Goal: Task Accomplishment & Management: Manage account settings

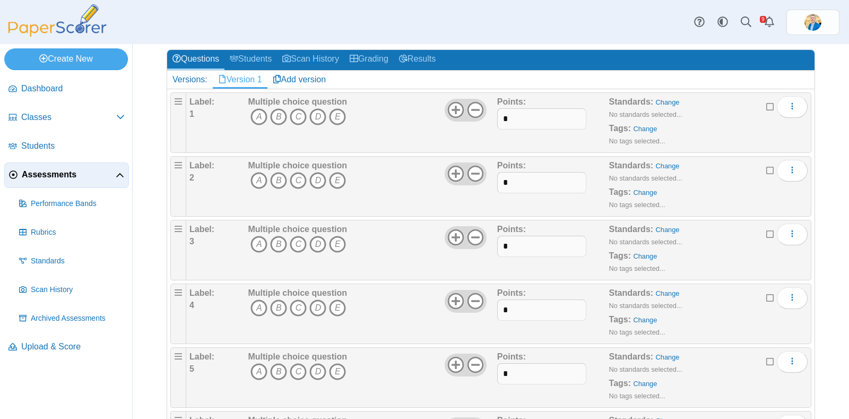
scroll to position [132, 0]
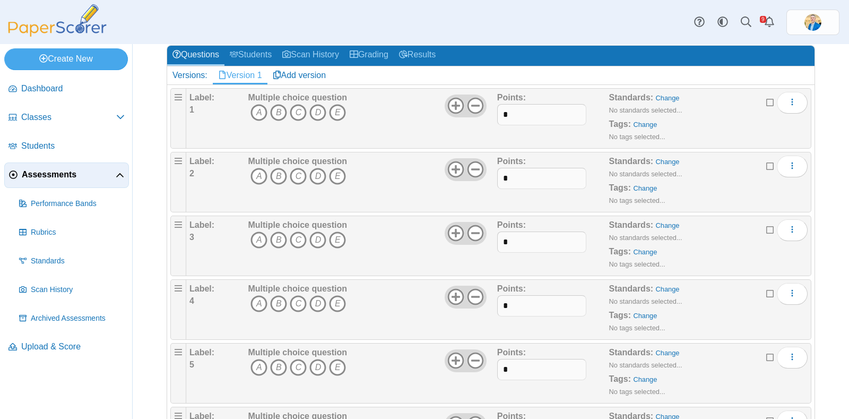
click at [51, 170] on span "Assessments" at bounding box center [69, 175] width 94 height 12
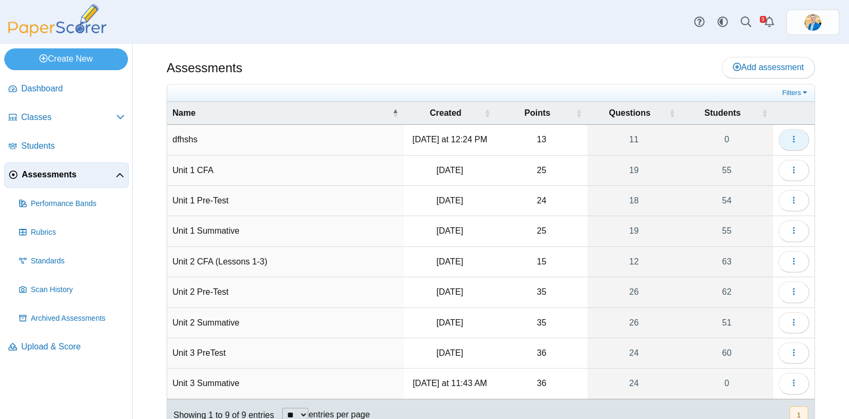
click at [788, 140] on button "button" at bounding box center [793, 139] width 31 height 21
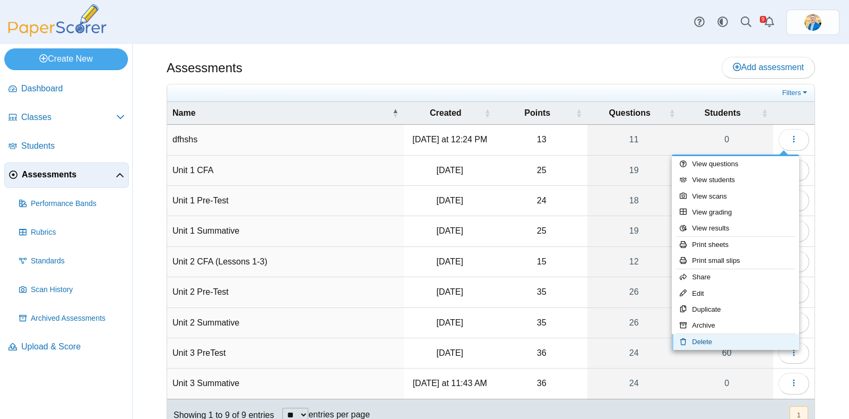
click at [702, 343] on link "Delete" at bounding box center [735, 342] width 127 height 16
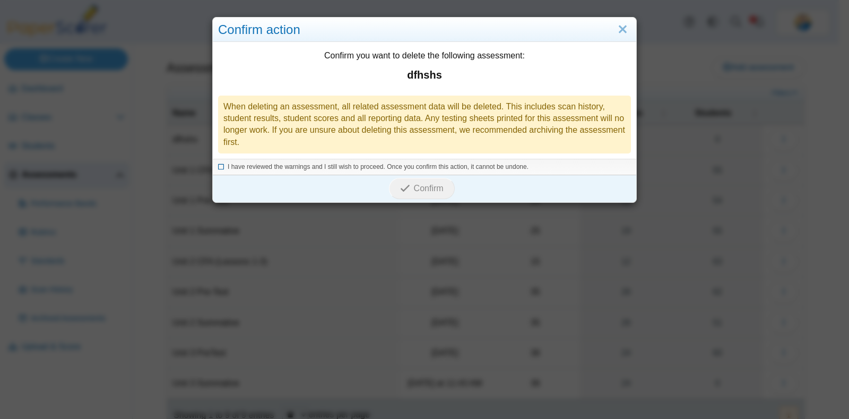
click at [218, 168] on icon at bounding box center [221, 165] width 6 height 6
click at [414, 189] on span "Confirm" at bounding box center [429, 188] width 30 height 9
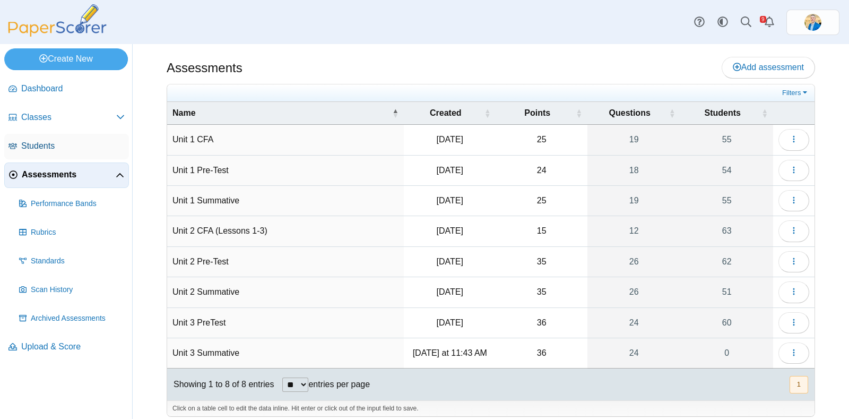
click at [50, 146] on span "Students" at bounding box center [72, 146] width 103 height 12
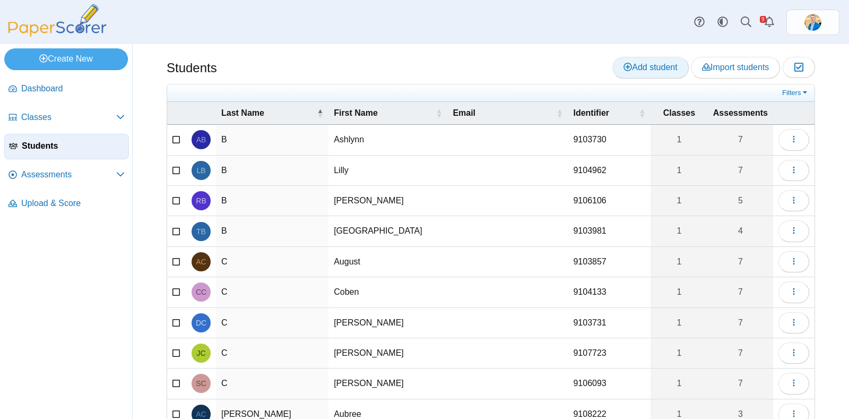
click at [632, 63] on span "Add student" at bounding box center [650, 67] width 54 height 9
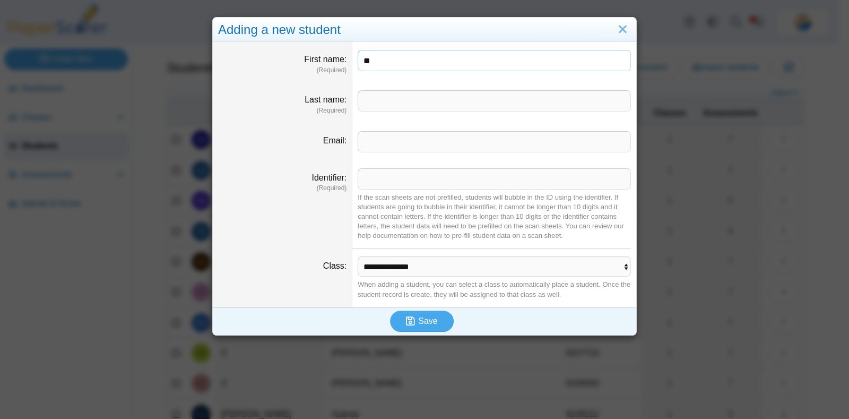
type input "*"
type input "******"
type input "********"
paste input "*******"
type input "*******"
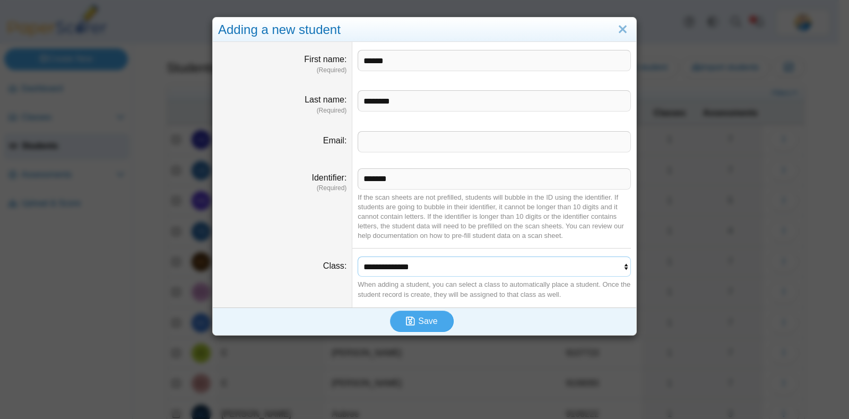
click at [422, 265] on select "**********" at bounding box center [494, 266] width 273 height 20
select select "**********"
click at [358, 256] on select "**********" at bounding box center [494, 266] width 273 height 20
click at [424, 320] on span "Save" at bounding box center [427, 320] width 19 height 9
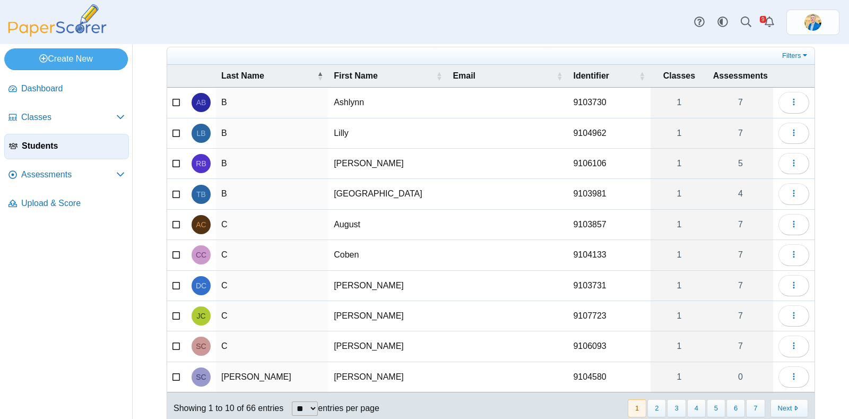
scroll to position [65, 0]
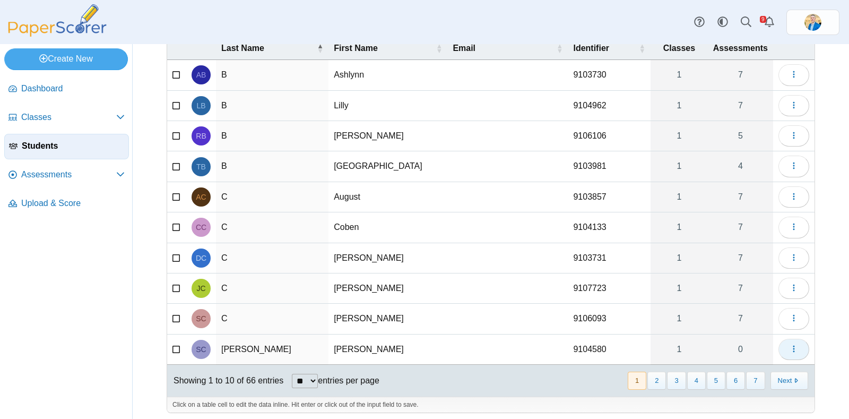
click at [789, 345] on icon "button" at bounding box center [793, 348] width 8 height 8
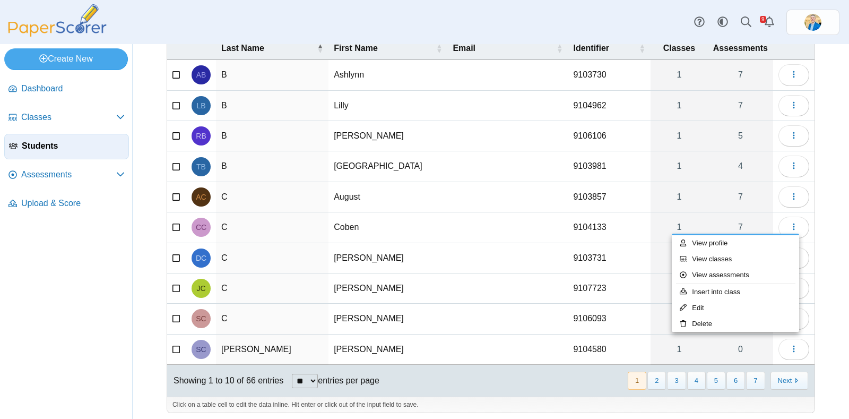
click at [68, 274] on nav "Dashboard Classes" at bounding box center [66, 245] width 132 height 346
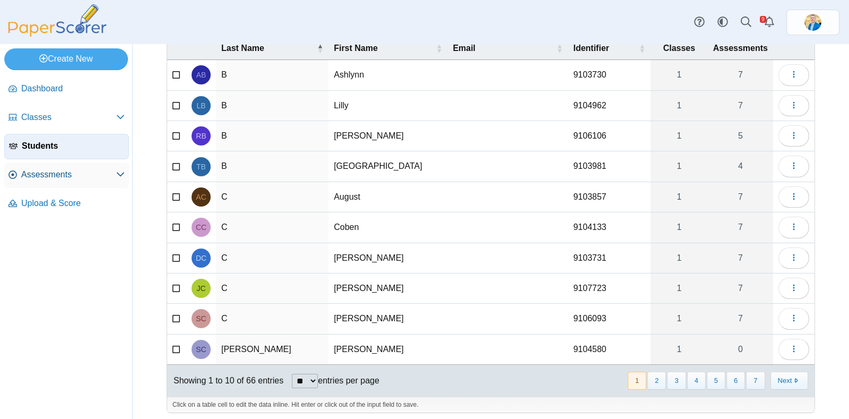
click at [60, 169] on span "Assessments" at bounding box center [68, 175] width 95 height 12
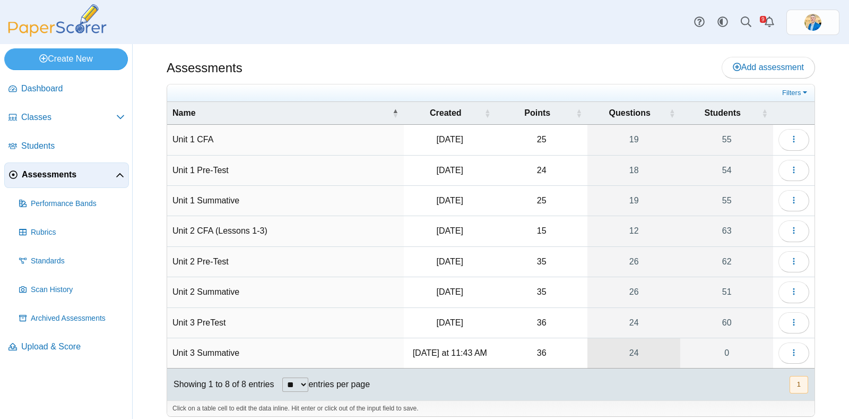
click at [626, 348] on link "24" at bounding box center [633, 353] width 93 height 30
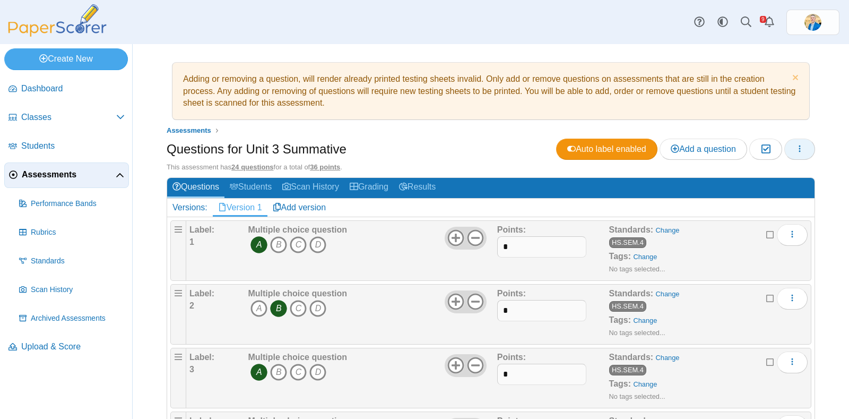
click at [795, 150] on icon "button" at bounding box center [799, 148] width 8 height 8
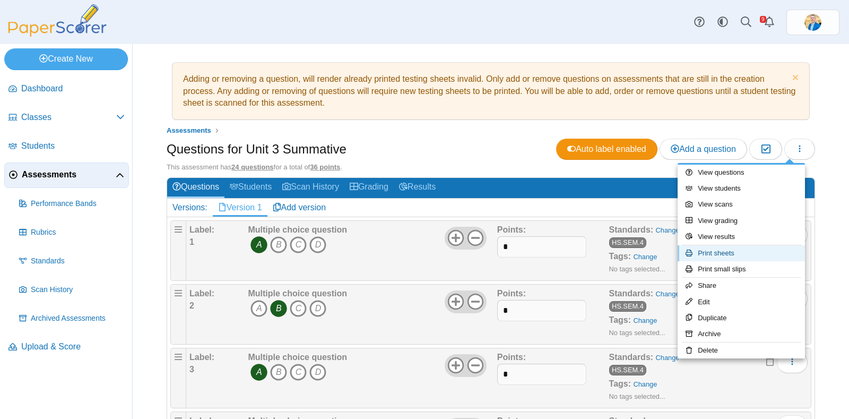
click at [727, 250] on link "Print sheets" at bounding box center [740, 253] width 127 height 16
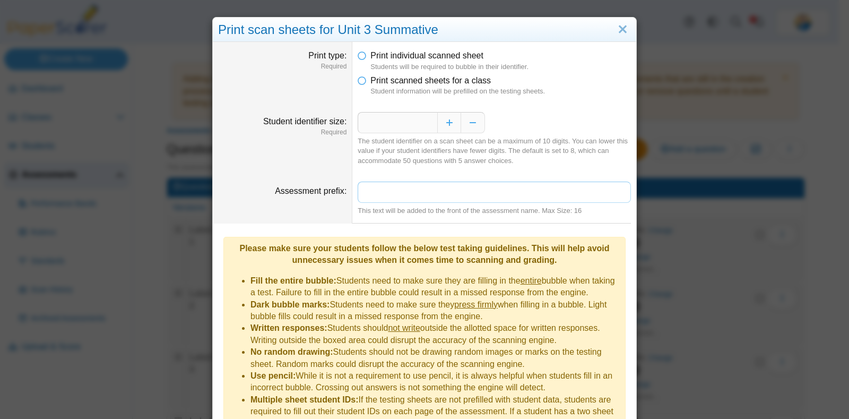
click at [410, 186] on input "Assessment prefix" at bounding box center [494, 191] width 273 height 21
click at [360, 82] on icon at bounding box center [362, 78] width 8 height 7
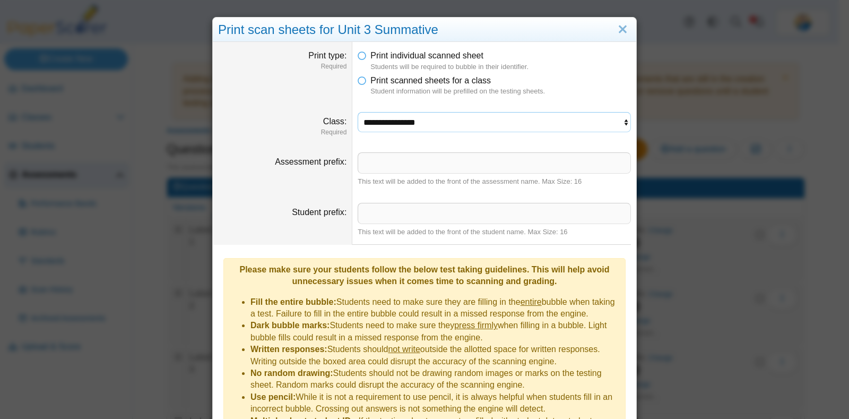
click at [379, 123] on select "**********" at bounding box center [494, 122] width 273 height 20
select select "**********"
click at [358, 112] on select "**********" at bounding box center [494, 122] width 273 height 20
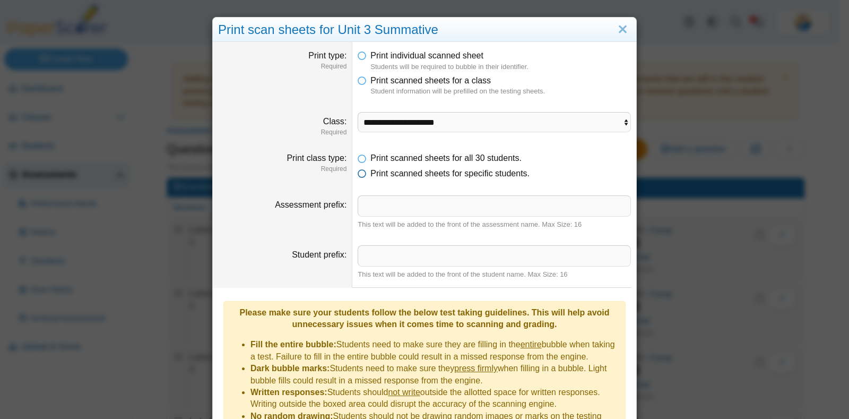
click at [358, 173] on icon at bounding box center [362, 171] width 8 height 7
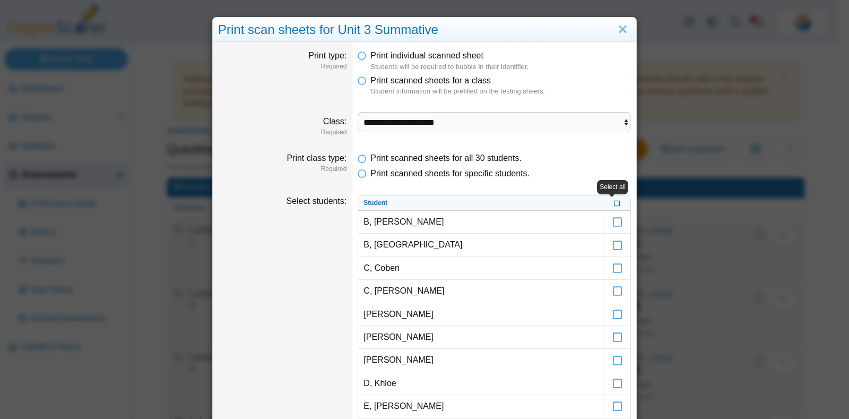
click at [614, 205] on icon at bounding box center [617, 202] width 6 height 6
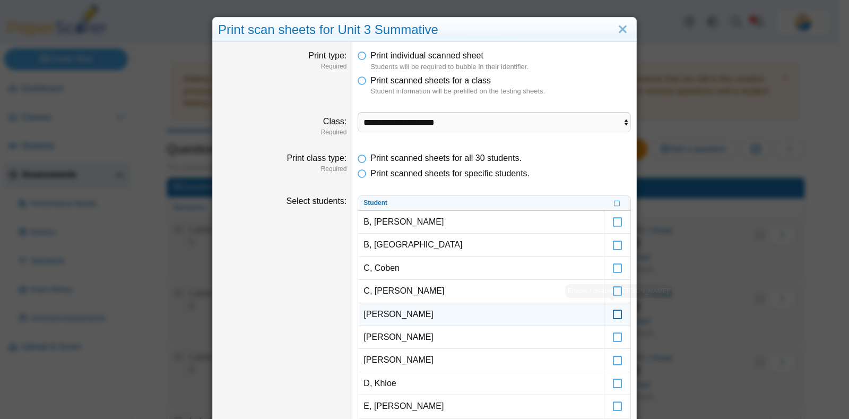
click at [612, 314] on icon at bounding box center [617, 309] width 11 height 10
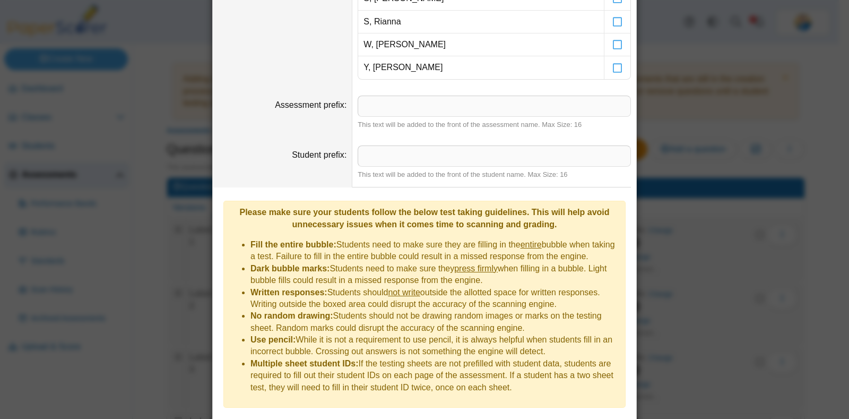
scroll to position [837, 0]
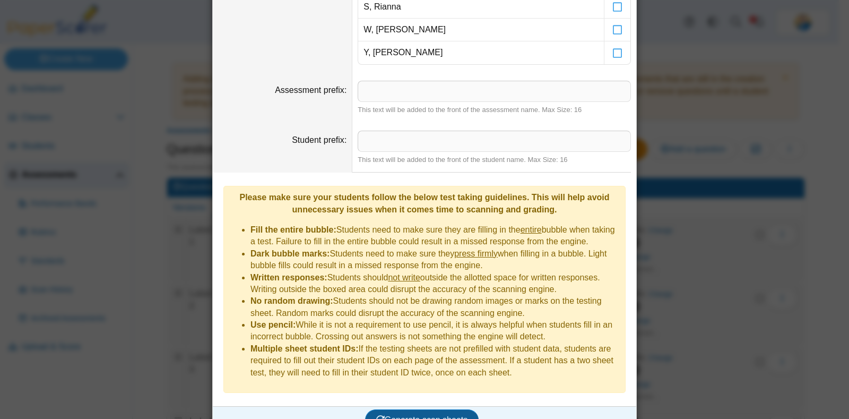
click at [442, 415] on span "Generate scan sheets" at bounding box center [422, 419] width 92 height 9
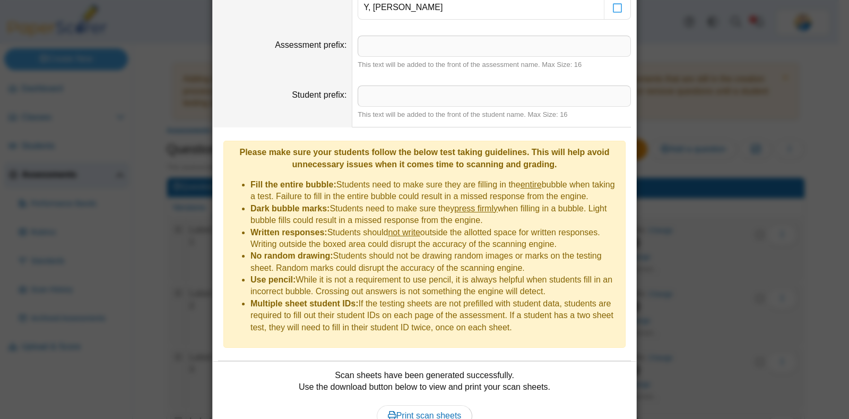
scroll to position [922, 0]
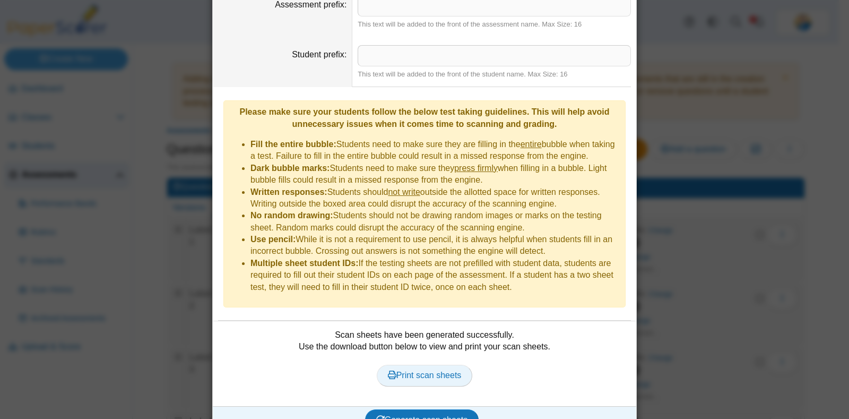
click at [435, 370] on span "Print scan sheets" at bounding box center [425, 374] width 74 height 9
click at [715, 266] on div "**********" at bounding box center [424, 209] width 849 height 419
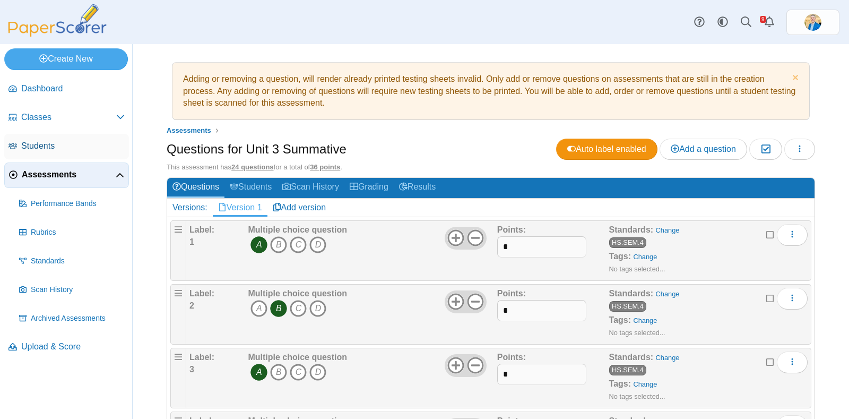
click at [41, 145] on span "Students" at bounding box center [72, 146] width 103 height 12
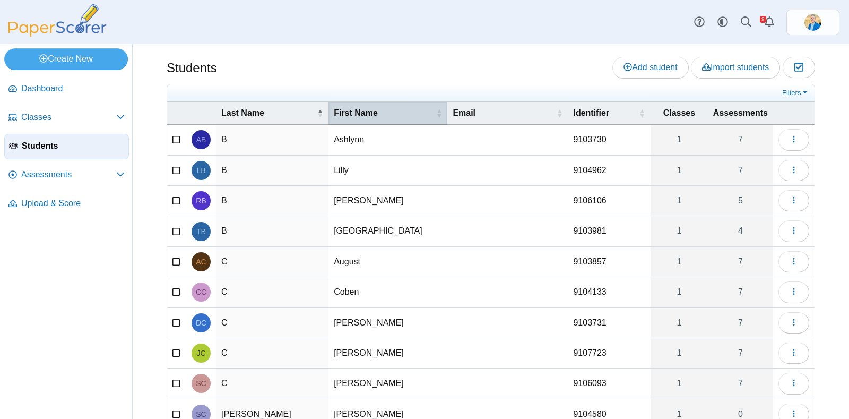
click at [358, 111] on span "First Name" at bounding box center [384, 113] width 100 height 12
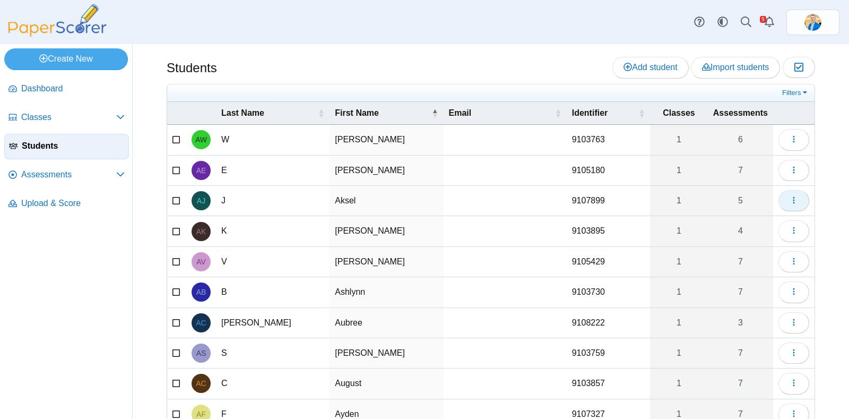
click at [789, 198] on icon "button" at bounding box center [793, 200] width 8 height 8
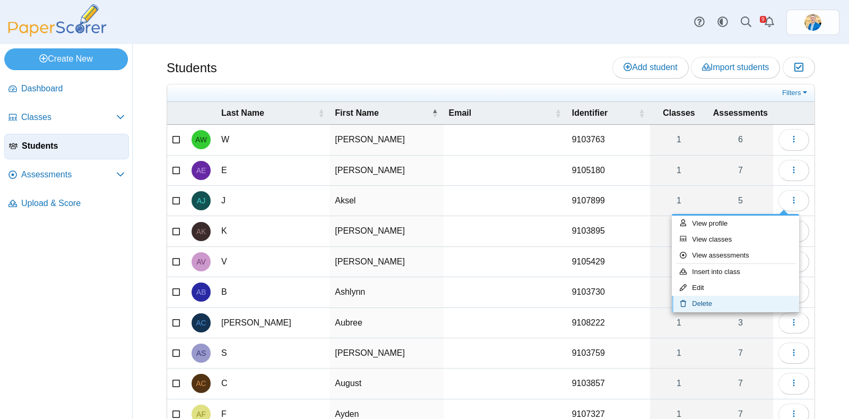
click at [709, 301] on link "Delete" at bounding box center [735, 303] width 127 height 16
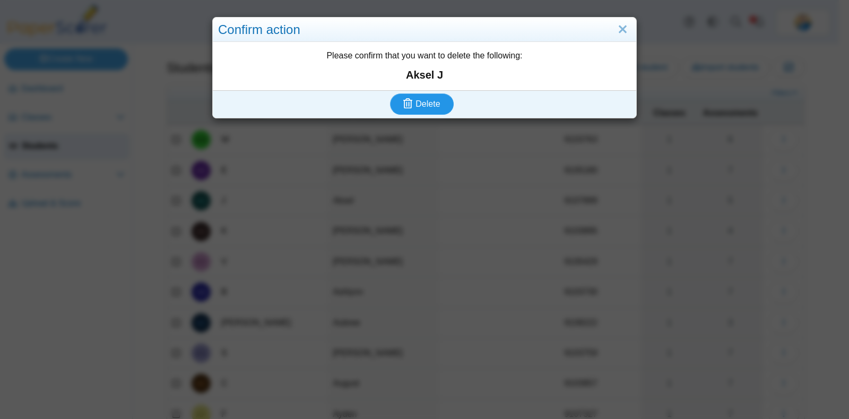
click at [422, 103] on span "Delete" at bounding box center [427, 103] width 24 height 9
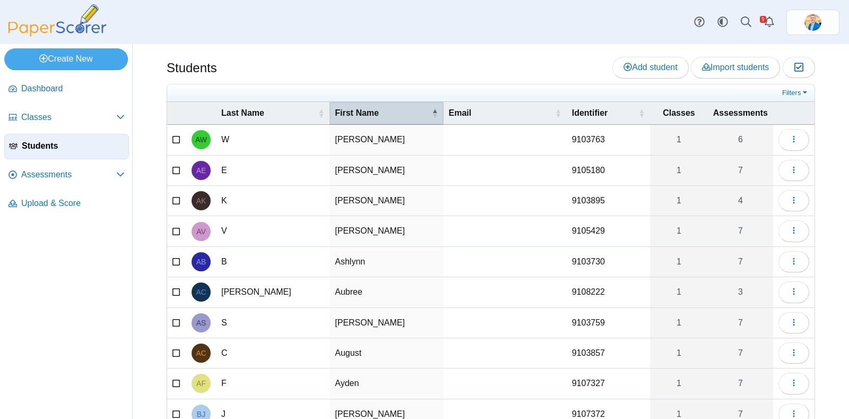
click at [395, 109] on span "First Name" at bounding box center [382, 113] width 94 height 12
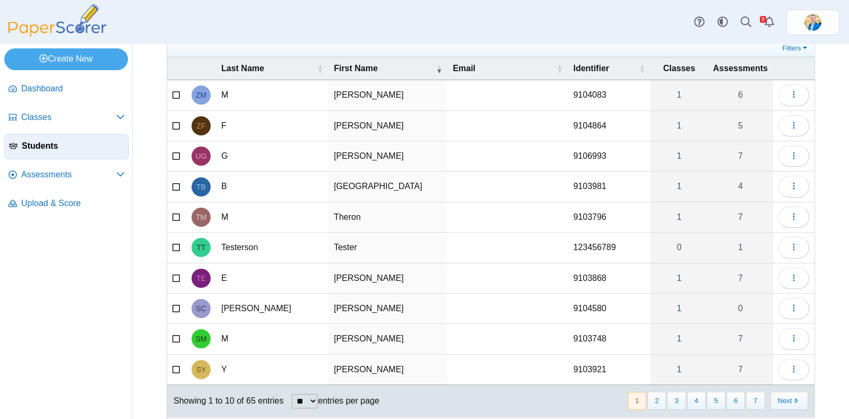
scroll to position [65, 0]
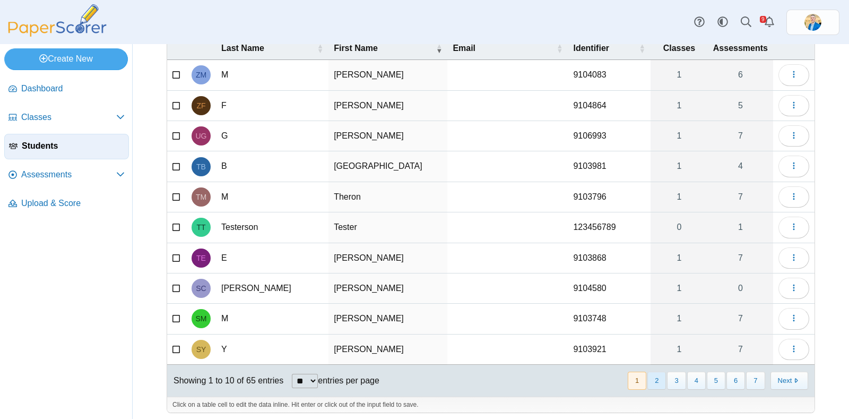
click at [647, 372] on button "2" at bounding box center [656, 380] width 19 height 18
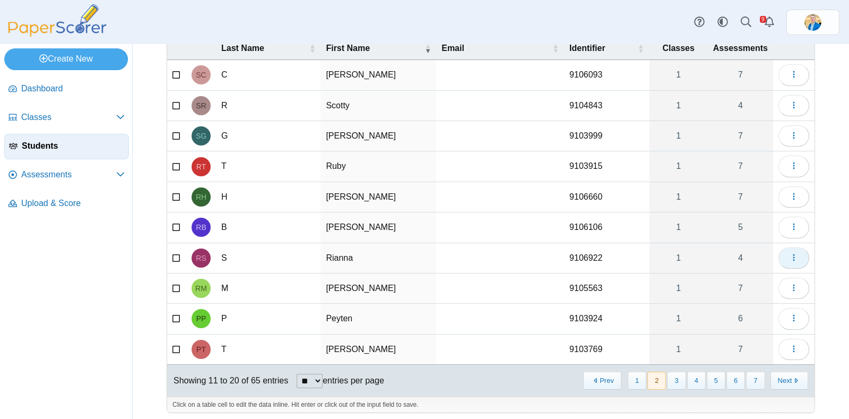
click at [789, 253] on icon "button" at bounding box center [793, 257] width 8 height 8
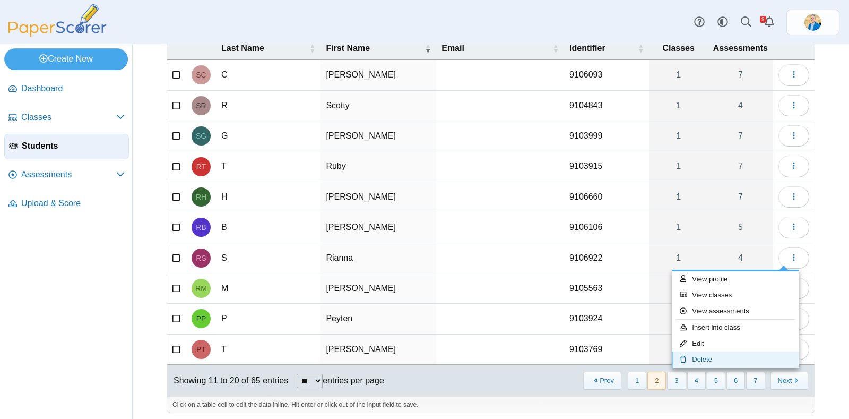
click at [704, 356] on link "Delete" at bounding box center [735, 359] width 127 height 16
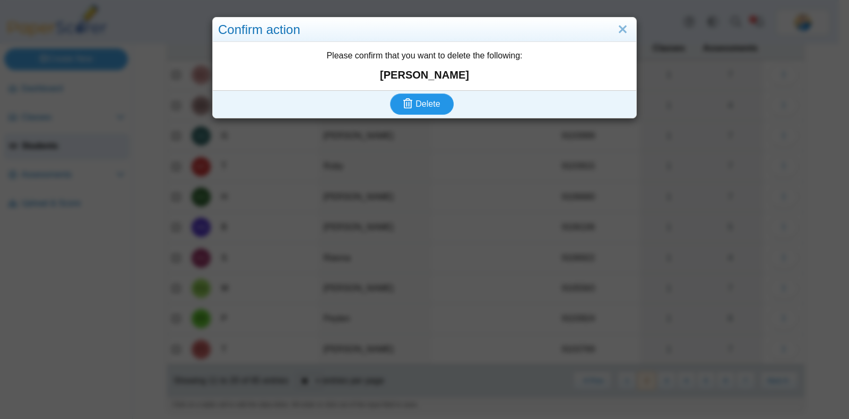
click at [429, 105] on span "Delete" at bounding box center [427, 103] width 24 height 9
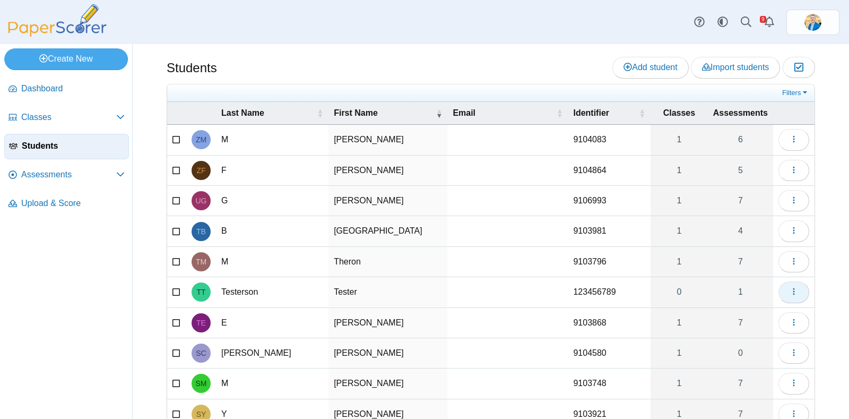
click at [789, 290] on icon "button" at bounding box center [793, 291] width 8 height 8
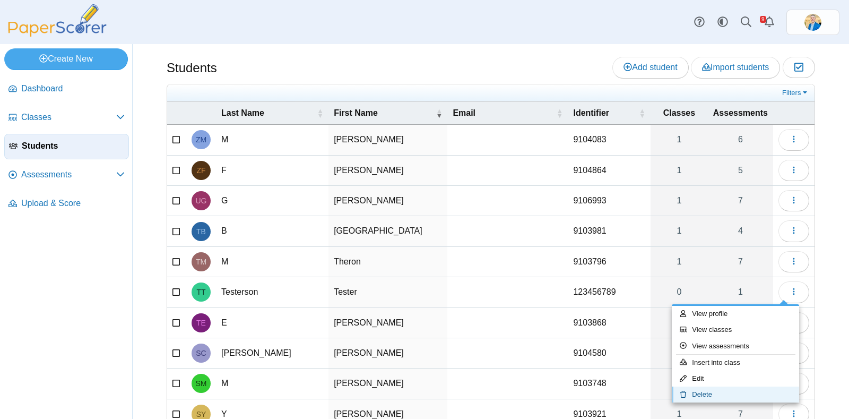
click at [708, 389] on link "Delete" at bounding box center [735, 394] width 127 height 16
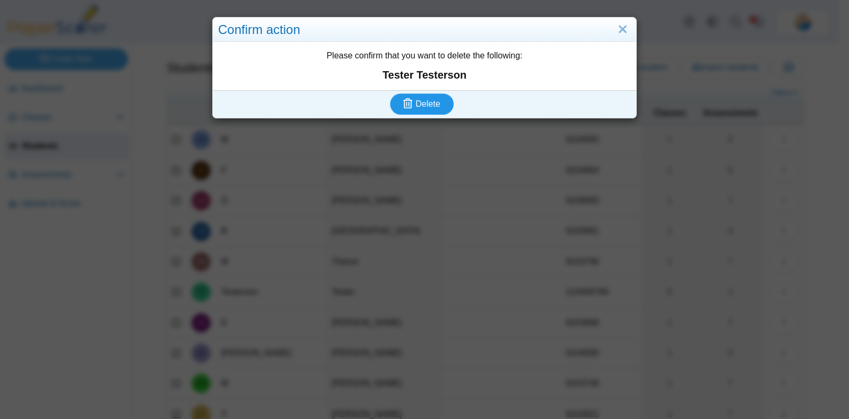
click at [427, 99] on span "Delete" at bounding box center [427, 103] width 24 height 9
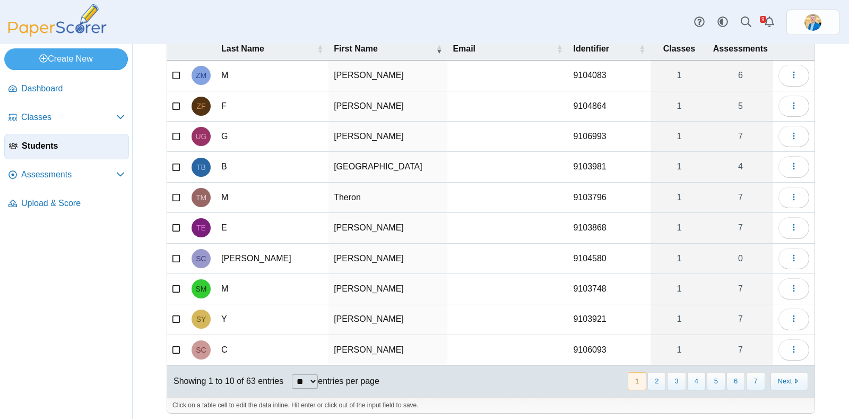
scroll to position [65, 0]
click at [347, 45] on span "First Name" at bounding box center [384, 48] width 100 height 12
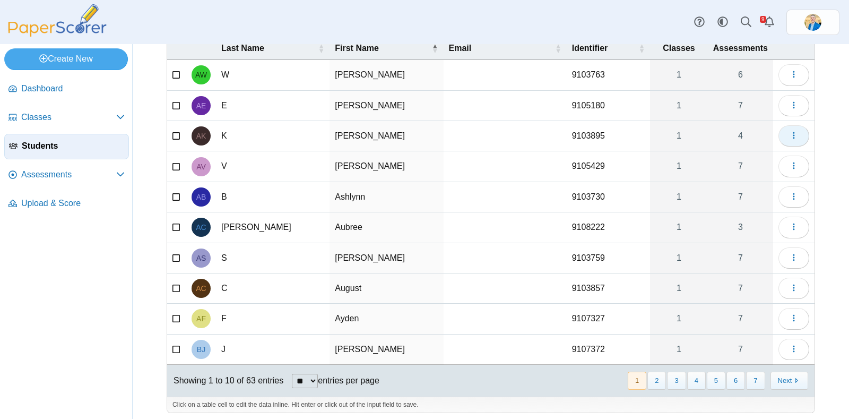
click at [788, 136] on button "button" at bounding box center [793, 135] width 31 height 21
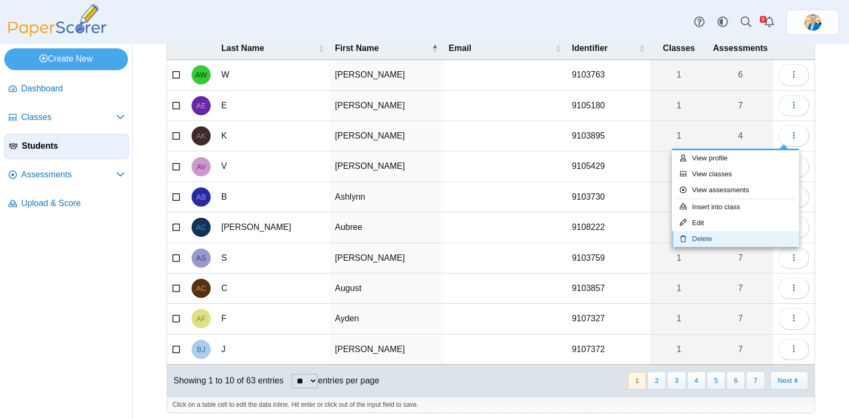
click at [707, 238] on link "Delete" at bounding box center [735, 239] width 127 height 16
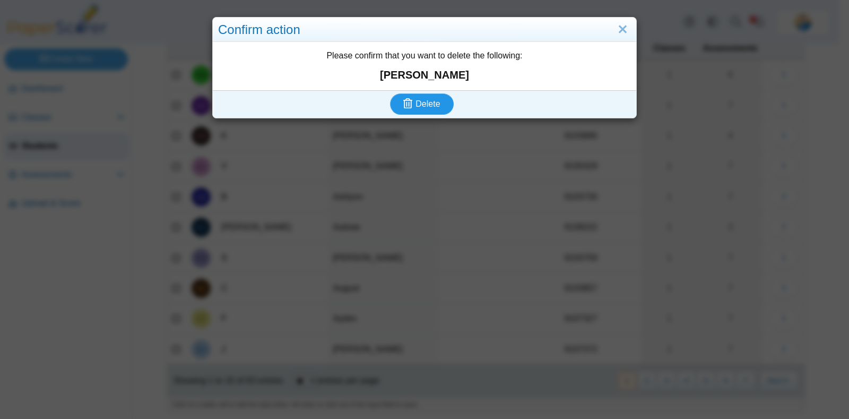
click at [415, 102] on span "Delete" at bounding box center [427, 103] width 24 height 9
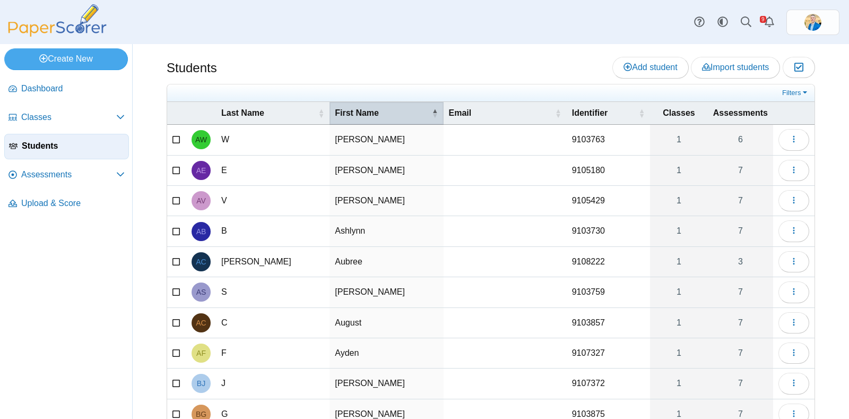
click at [367, 107] on span "First Name" at bounding box center [382, 113] width 94 height 12
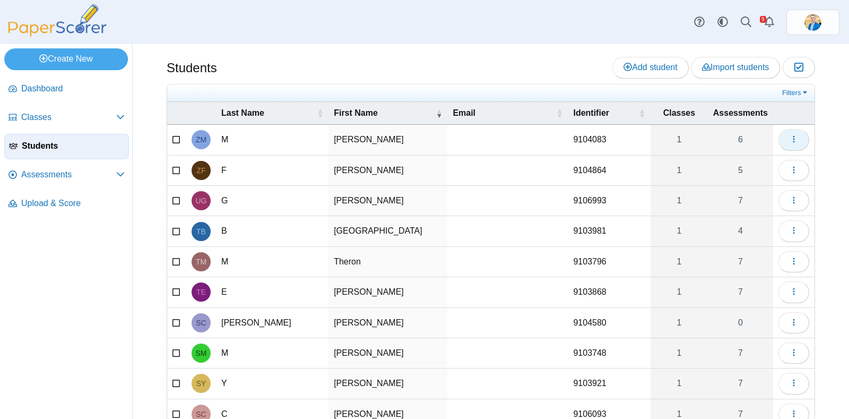
click at [788, 137] on button "button" at bounding box center [793, 139] width 31 height 21
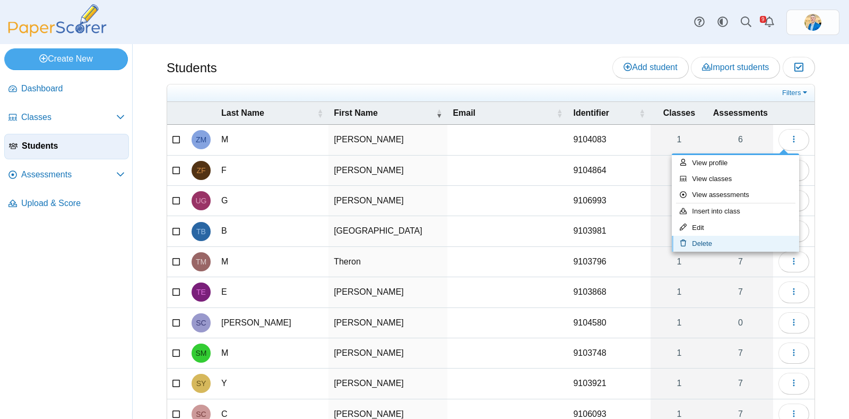
click at [701, 242] on link "Delete" at bounding box center [735, 244] width 127 height 16
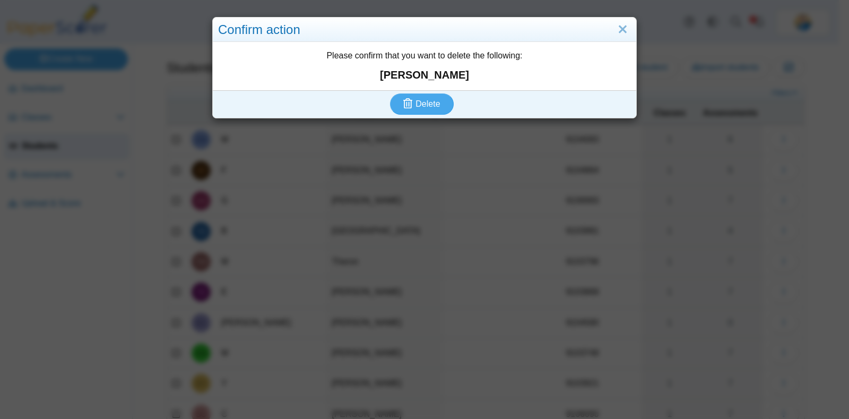
click at [726, 142] on div "Confirm action Please confirm that you want to delete the following: Zane M Del…" at bounding box center [424, 209] width 849 height 419
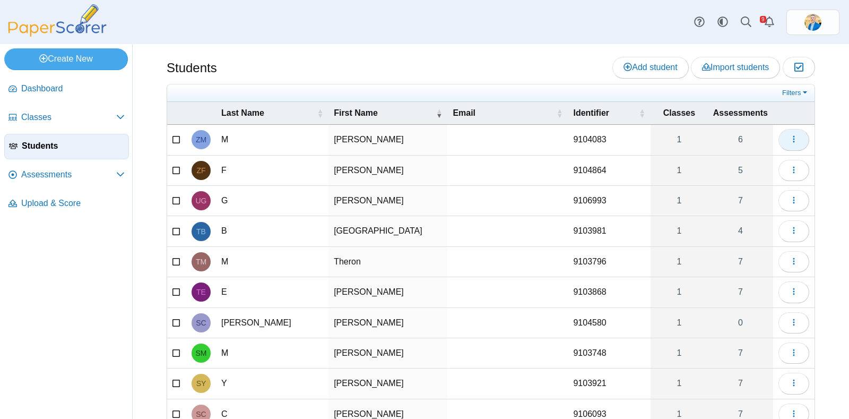
click at [778, 138] on button "button" at bounding box center [793, 139] width 31 height 21
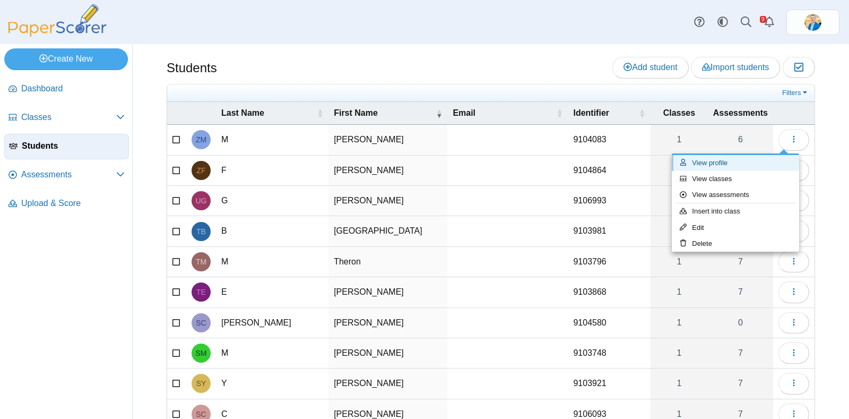
click at [718, 161] on link "View profile" at bounding box center [735, 163] width 127 height 16
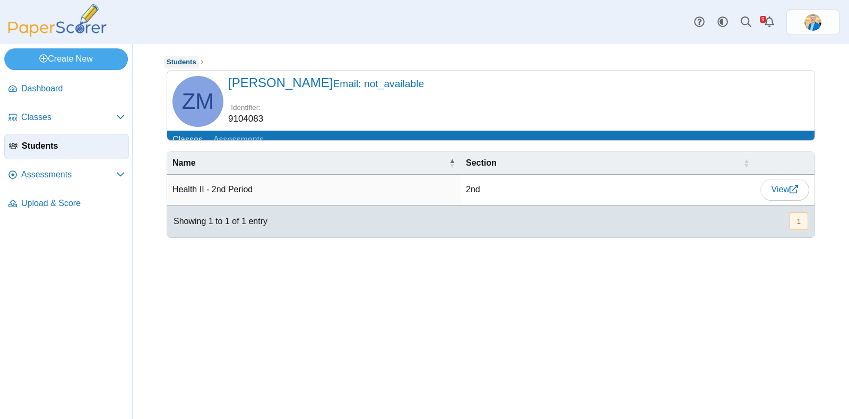
click at [189, 61] on span "Students" at bounding box center [182, 62] width 30 height 8
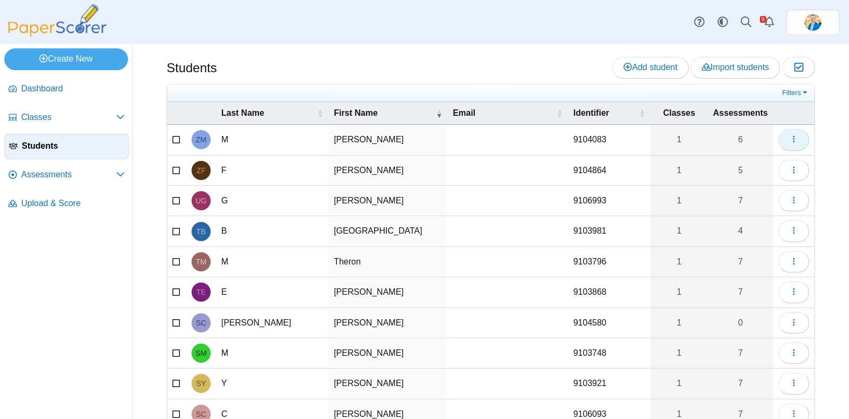
click at [793, 142] on use "button" at bounding box center [794, 139] width 2 height 7
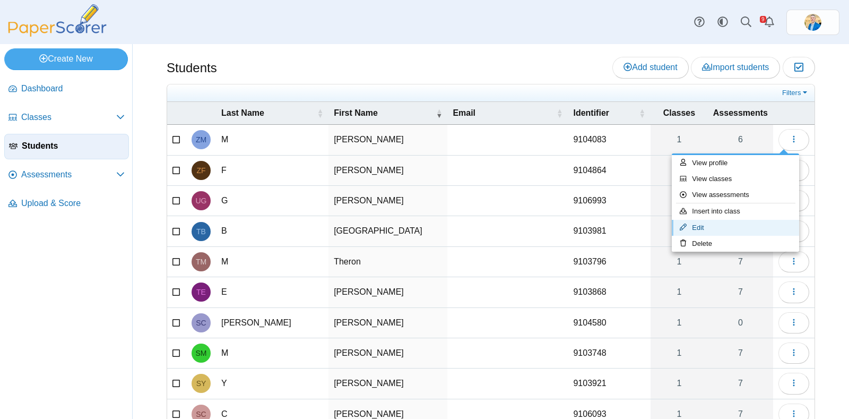
click at [703, 225] on link "Edit" at bounding box center [735, 228] width 127 height 16
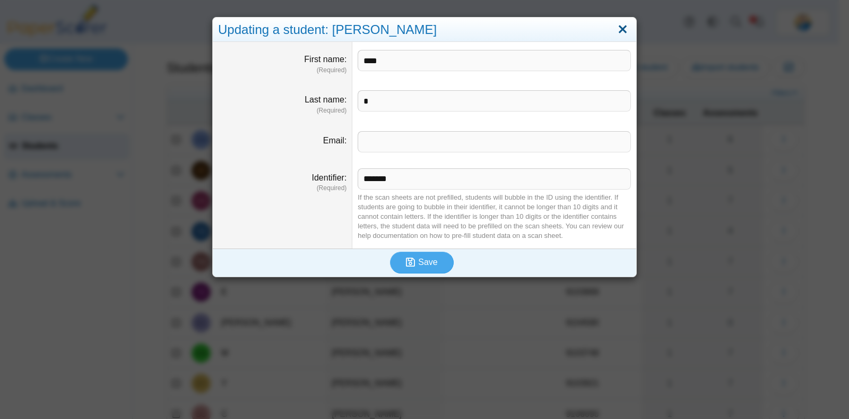
click at [618, 30] on link "Close" at bounding box center [622, 30] width 16 height 18
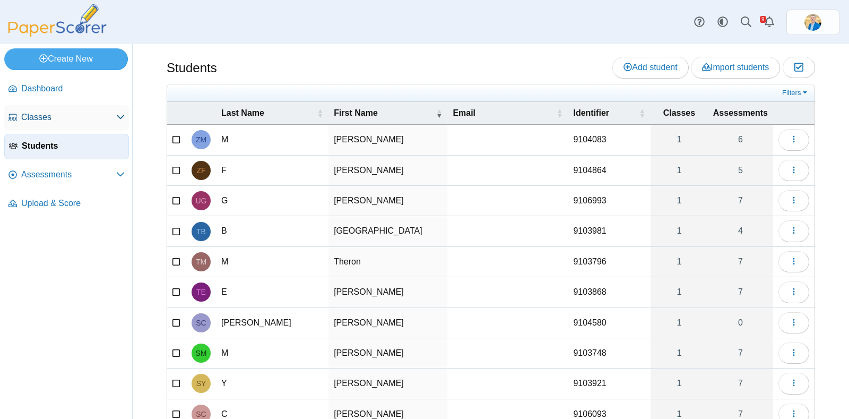
click at [45, 115] on span "Classes" at bounding box center [68, 117] width 95 height 12
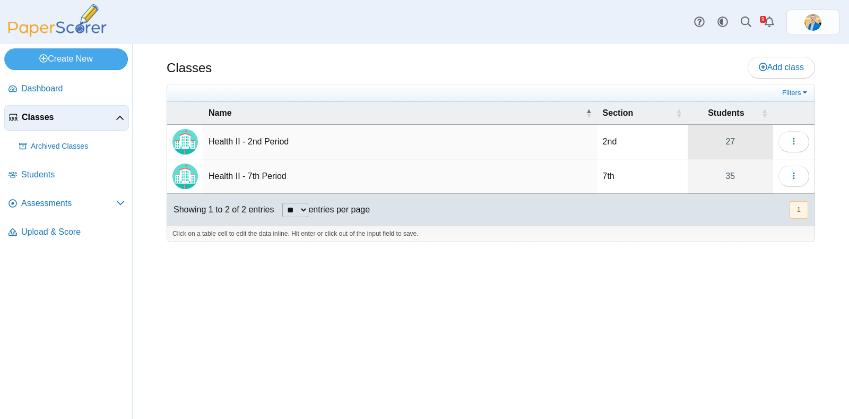
click at [732, 142] on link "27" at bounding box center [730, 142] width 85 height 34
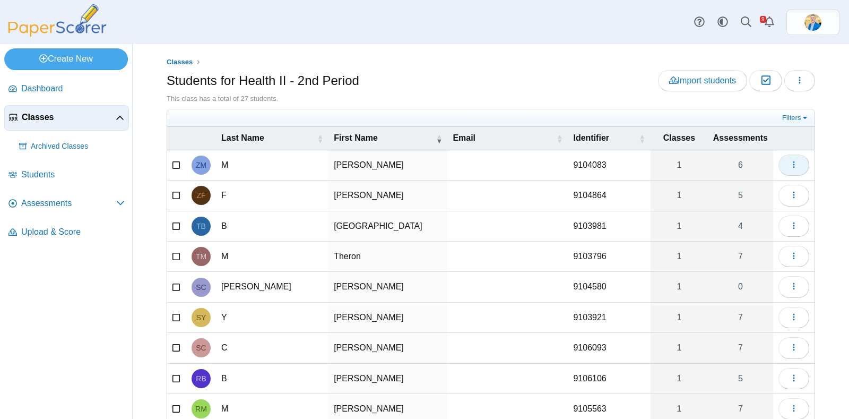
click at [789, 161] on button "button" at bounding box center [793, 164] width 31 height 21
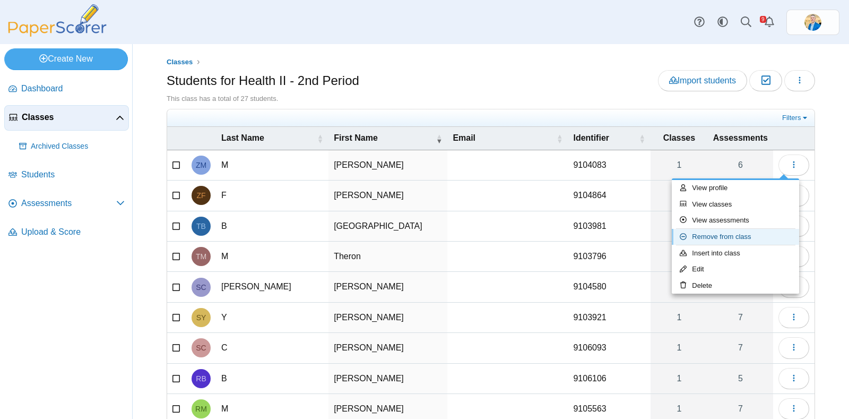
click at [728, 231] on link "Remove from class" at bounding box center [735, 237] width 127 height 16
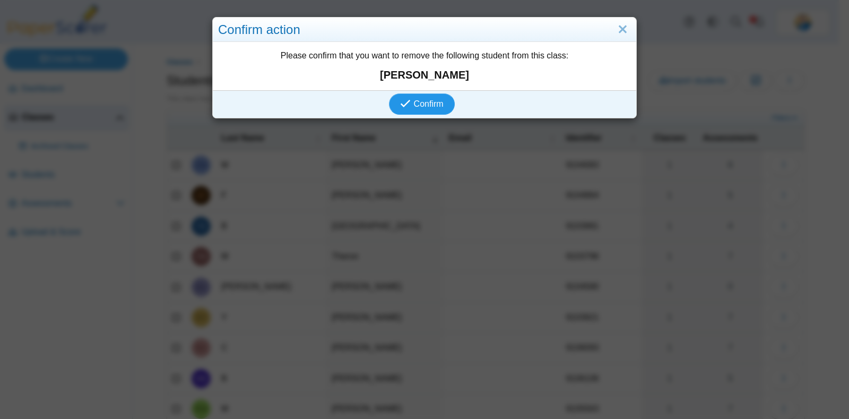
click at [433, 99] on span "Confirm" at bounding box center [429, 103] width 30 height 9
